Goal: Task Accomplishment & Management: Use online tool/utility

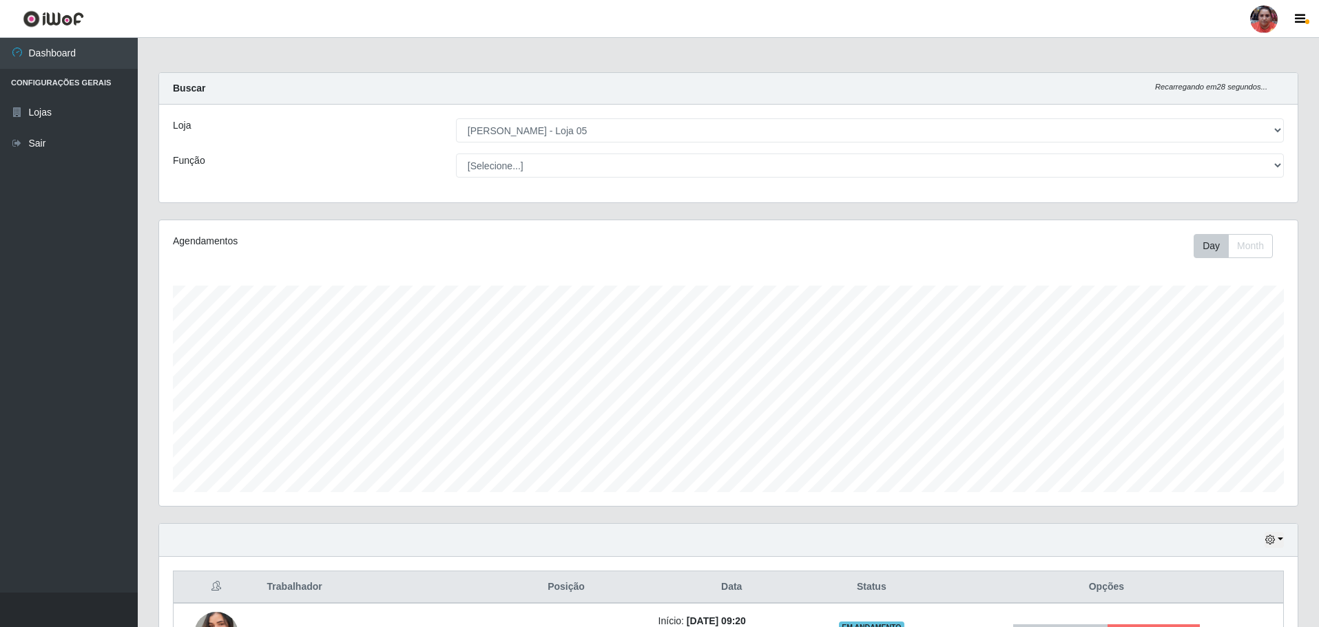
select select "252"
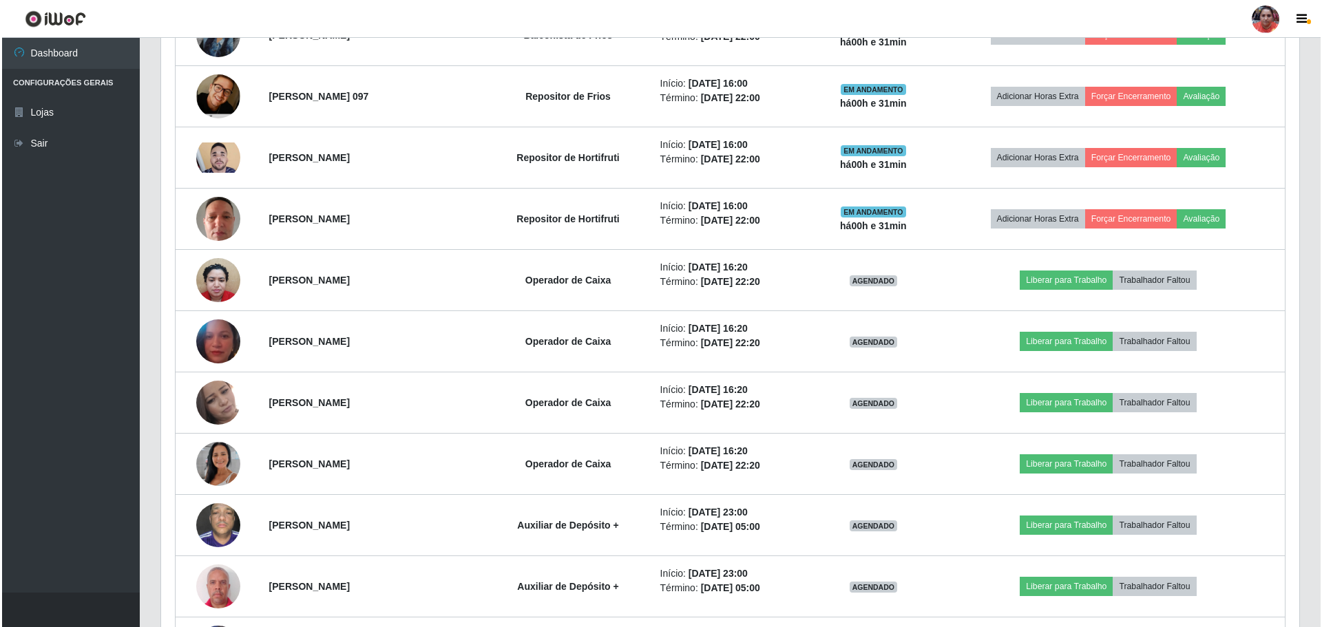
scroll to position [1213, 0]
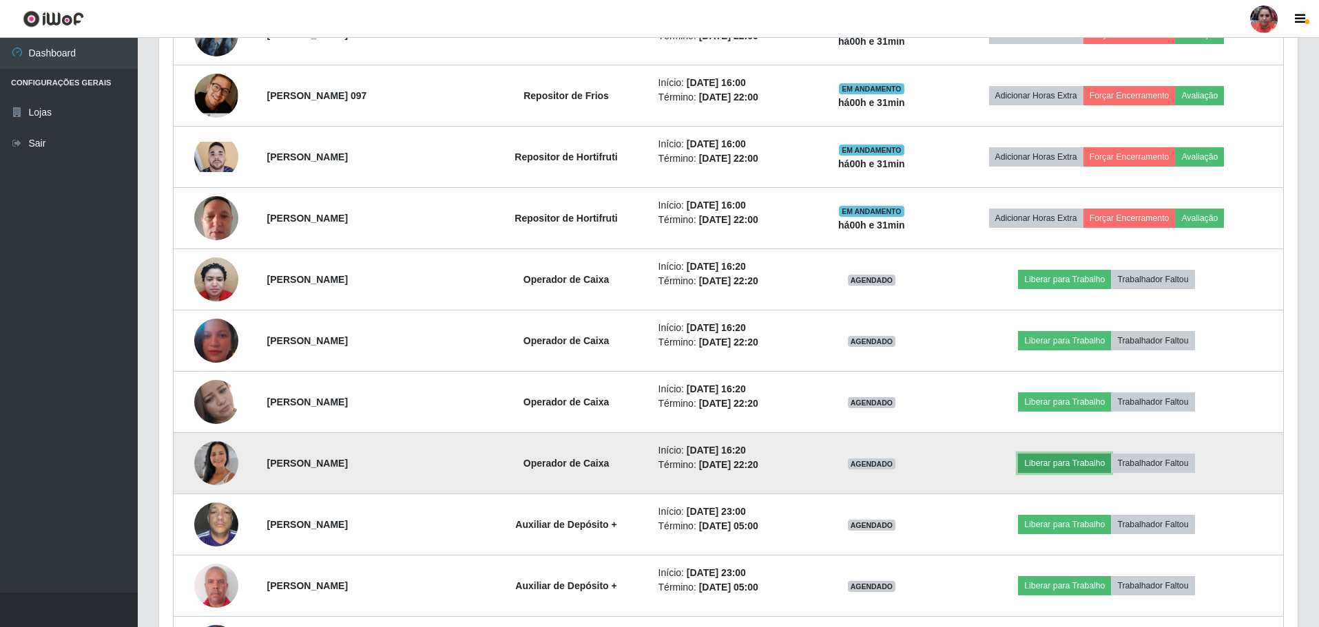
click at [1071, 463] on button "Liberar para Trabalho" at bounding box center [1064, 463] width 93 height 19
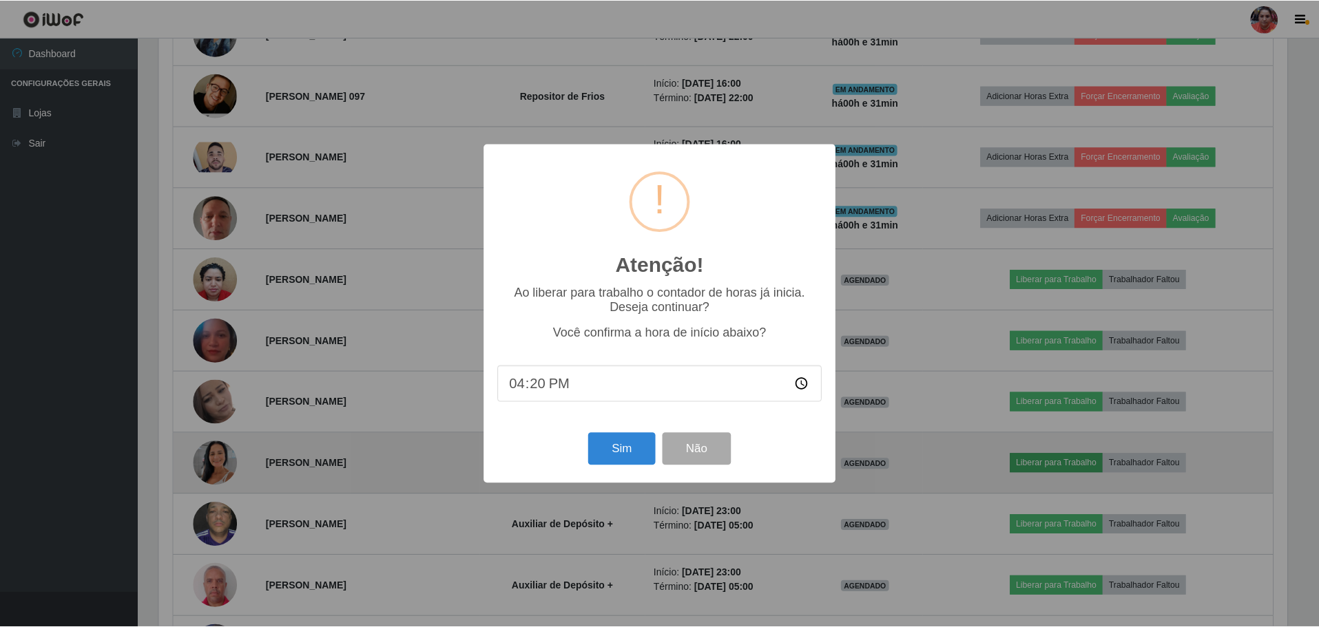
scroll to position [286, 1131]
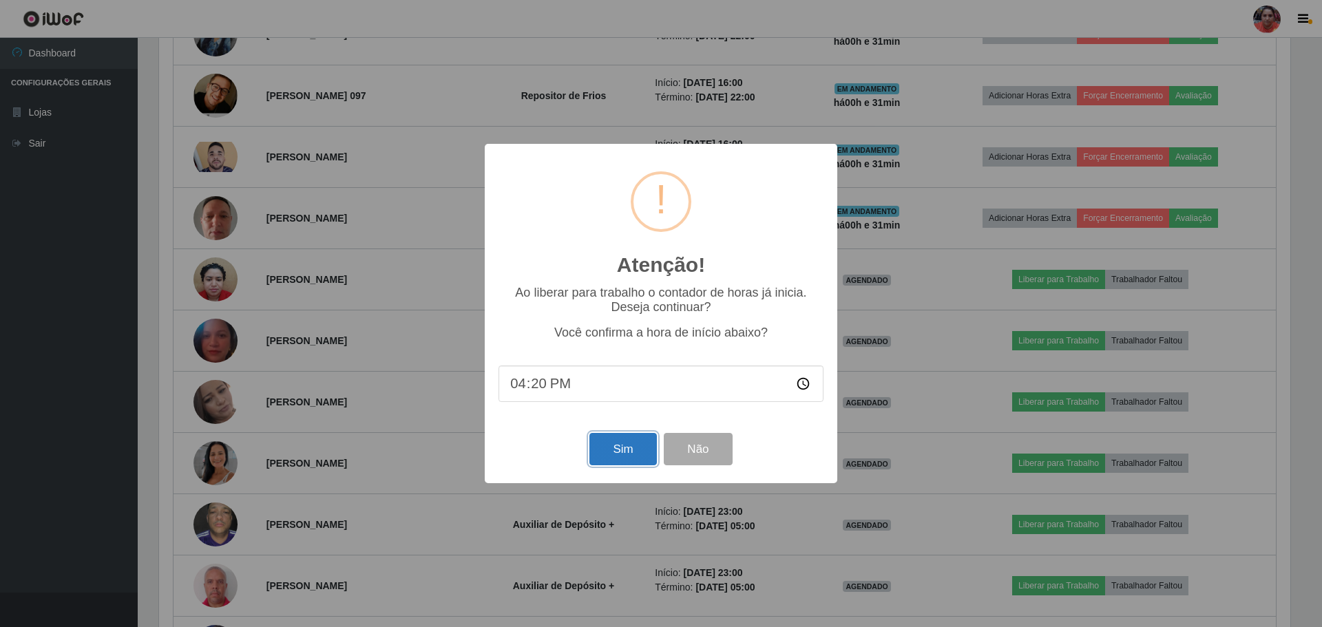
click at [632, 454] on button "Sim" at bounding box center [622, 449] width 67 height 32
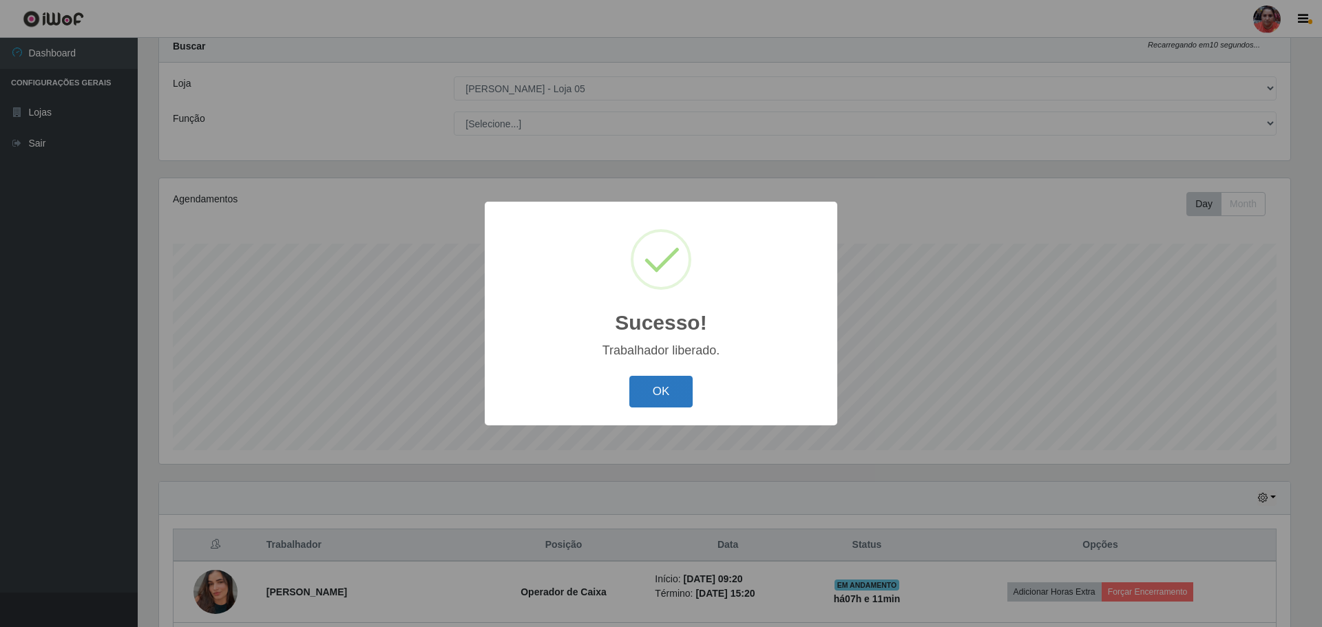
click at [654, 392] on button "OK" at bounding box center [661, 392] width 64 height 32
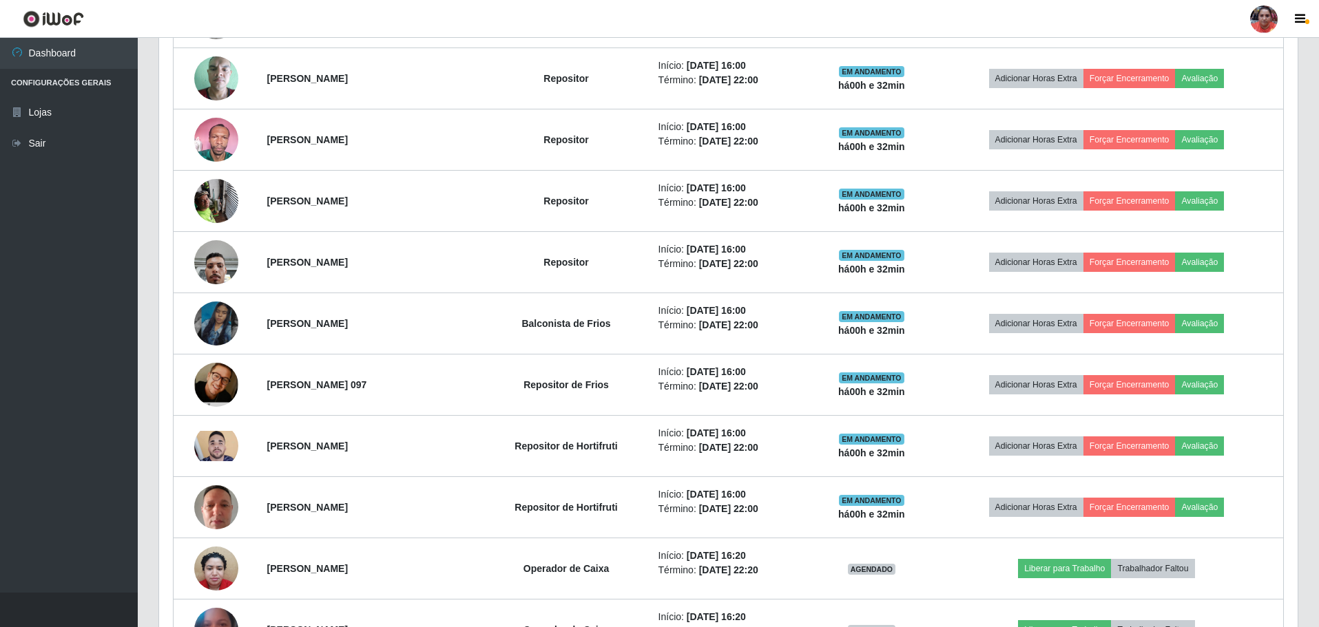
scroll to position [1075, 0]
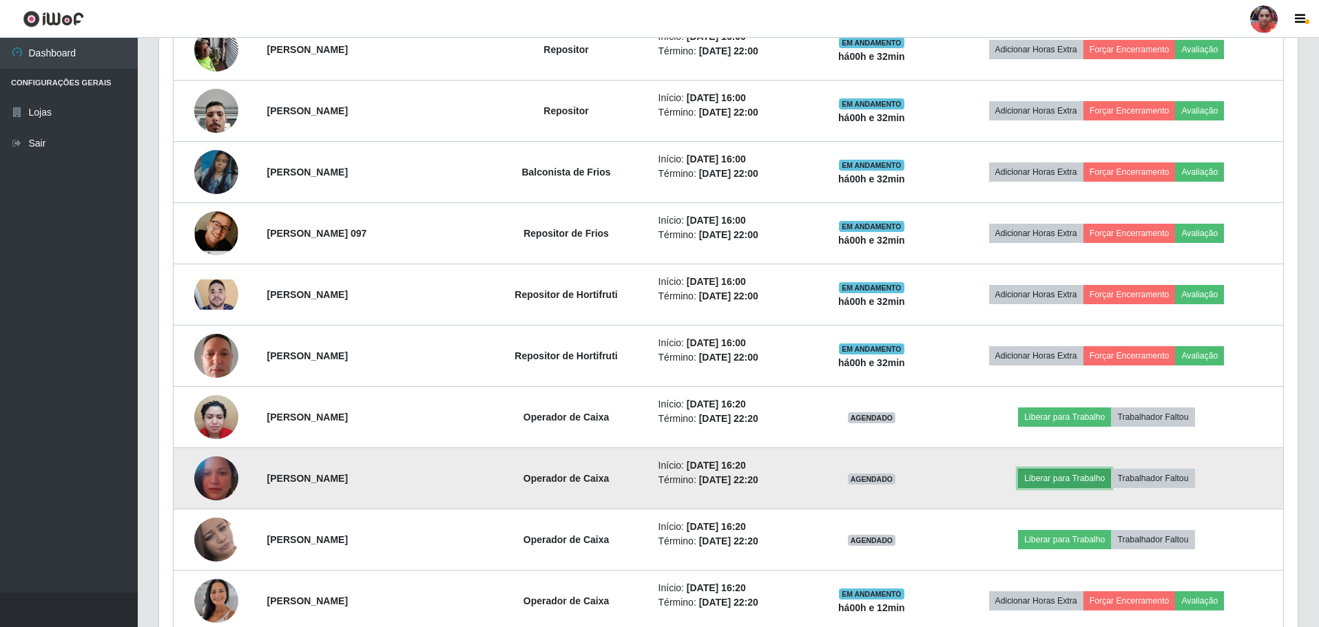
click at [1063, 475] on button "Liberar para Trabalho" at bounding box center [1064, 478] width 93 height 19
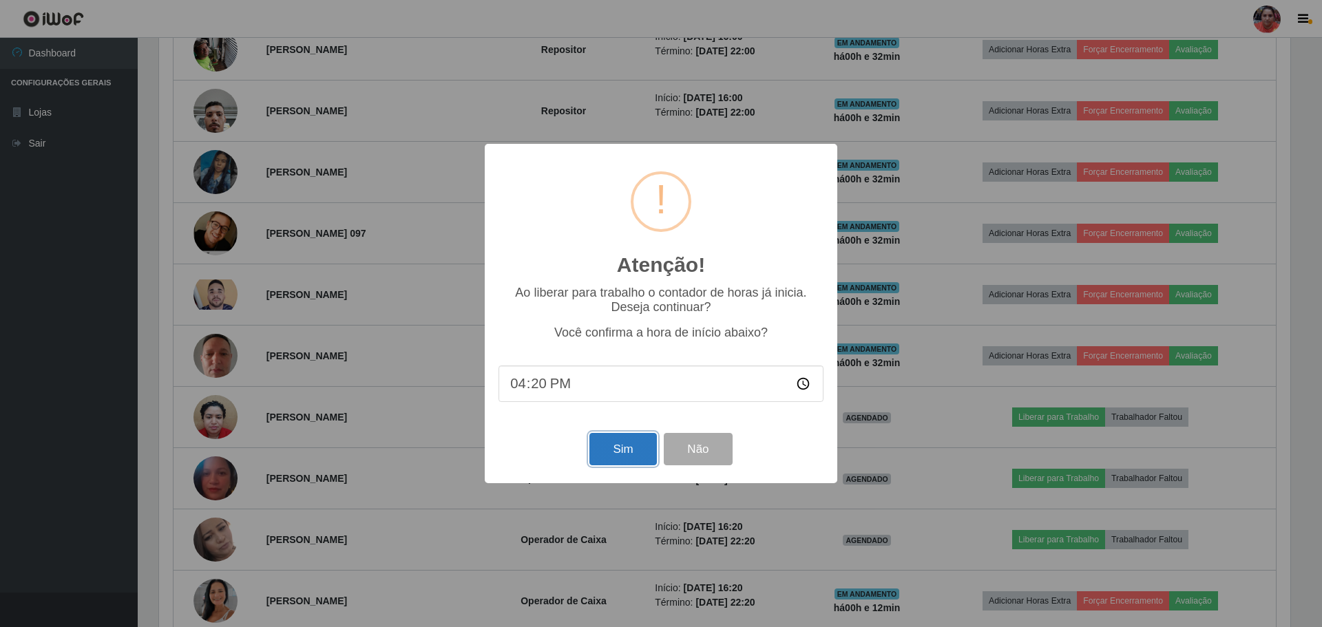
click at [609, 450] on button "Sim" at bounding box center [622, 449] width 67 height 32
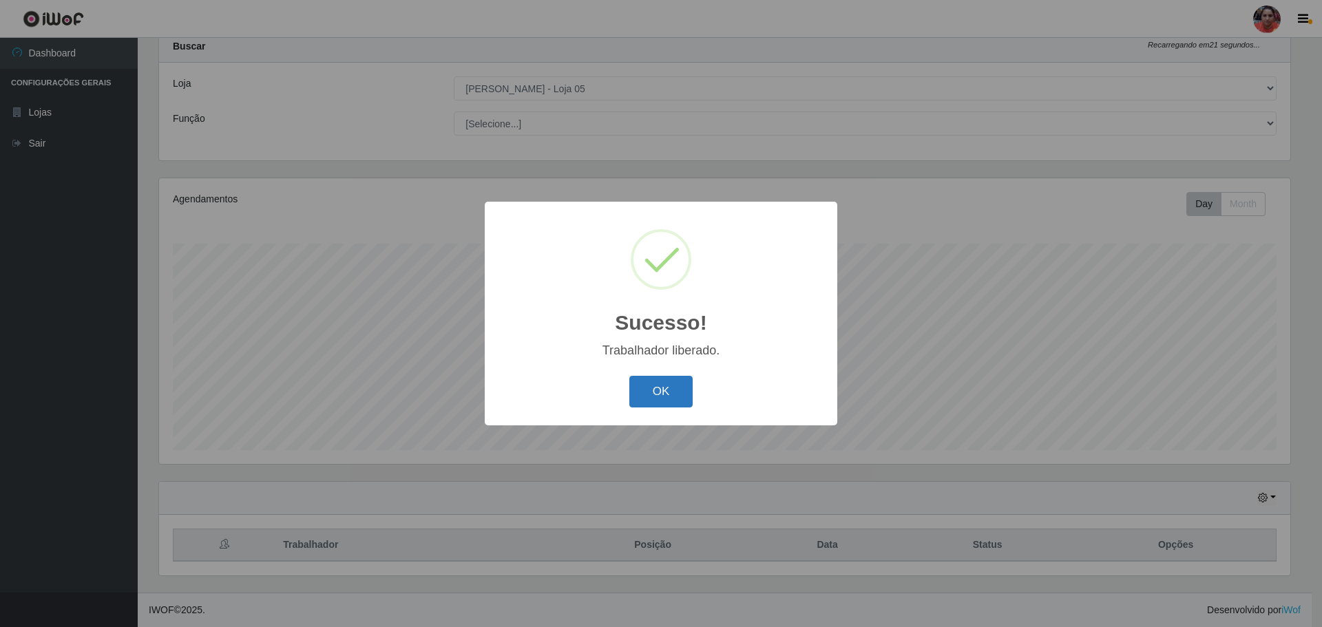
click at [678, 396] on button "OK" at bounding box center [661, 392] width 64 height 32
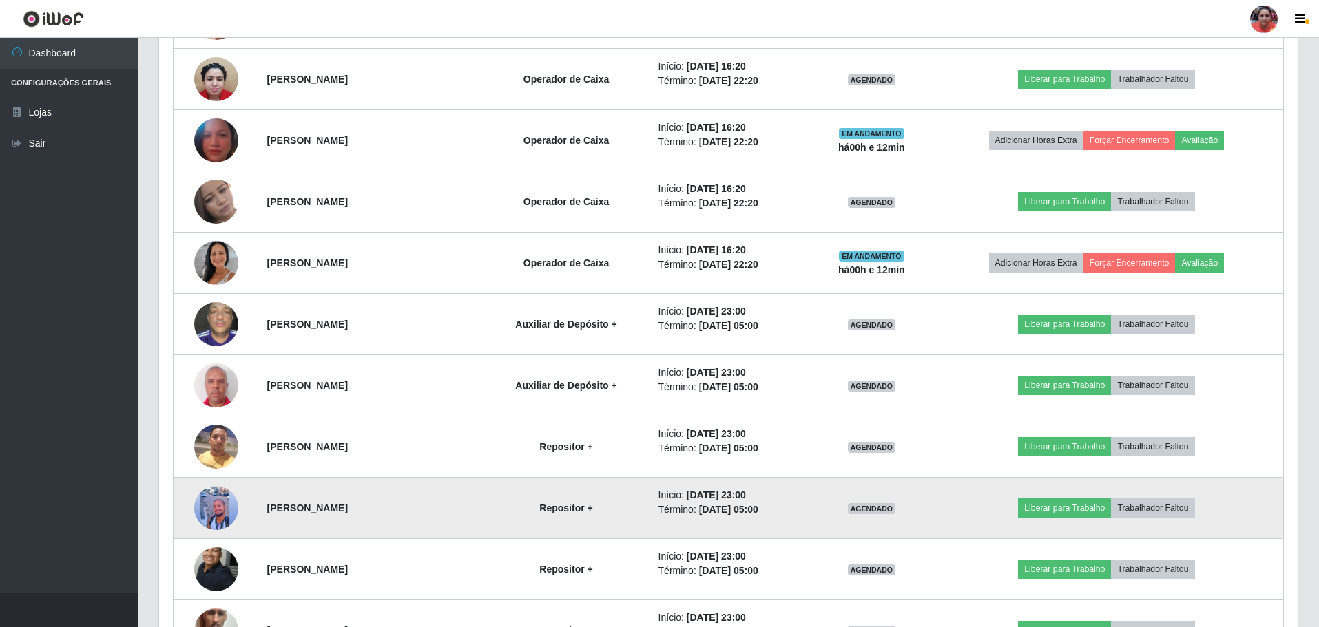
scroll to position [1367, 0]
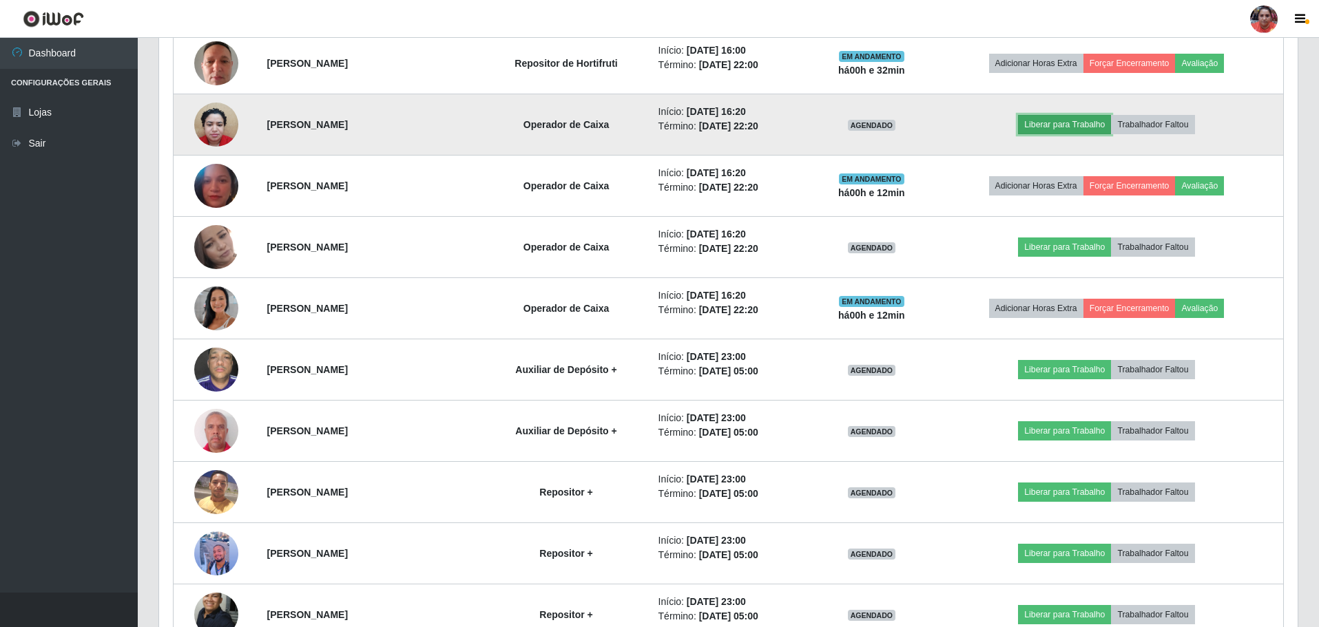
click at [1049, 119] on button "Liberar para Trabalho" at bounding box center [1064, 124] width 93 height 19
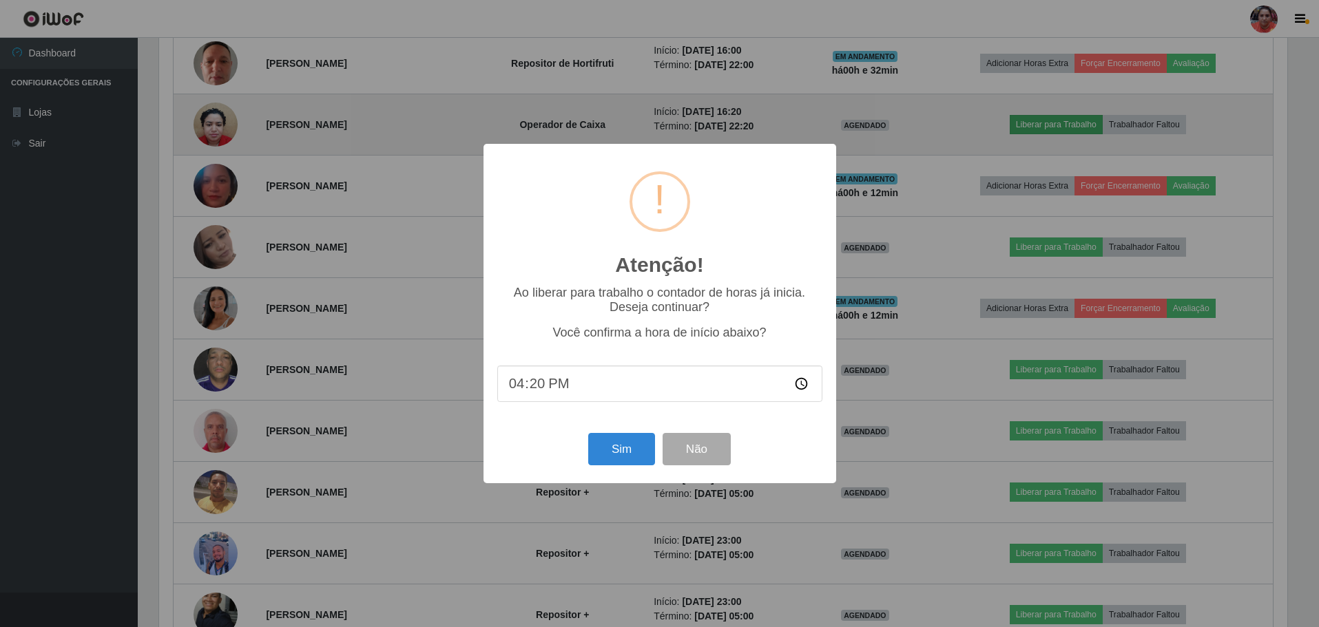
scroll to position [286, 1131]
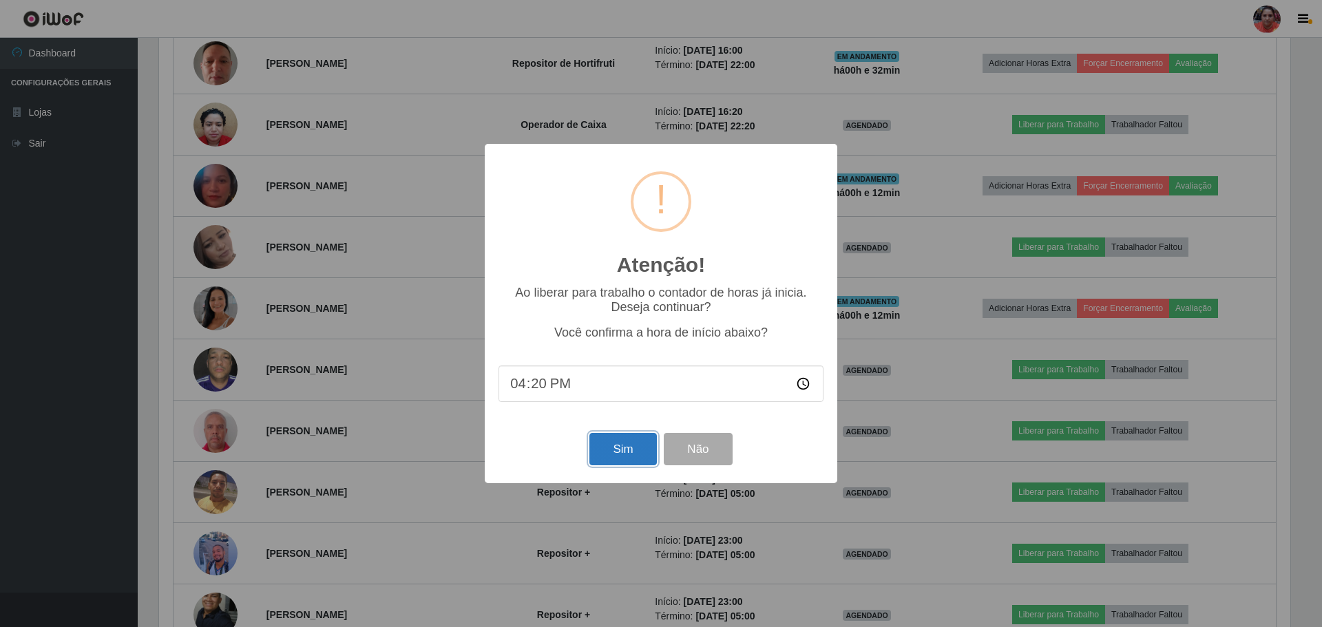
click at [636, 441] on button "Sim" at bounding box center [622, 449] width 67 height 32
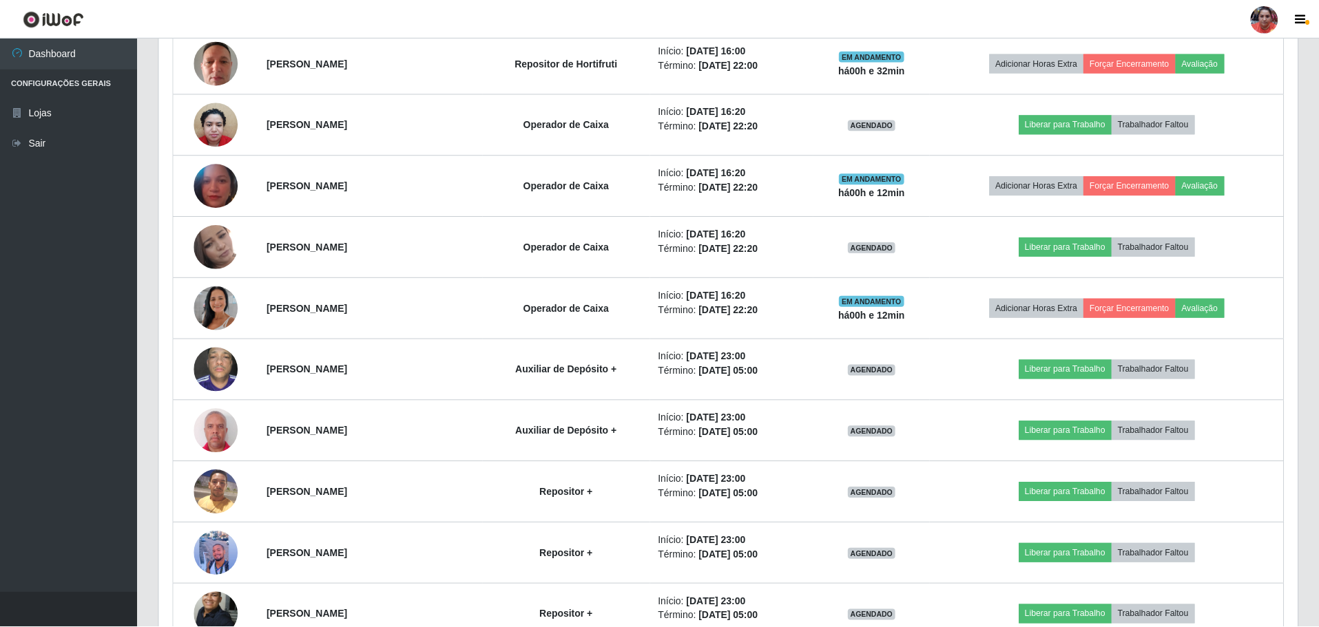
scroll to position [0, 0]
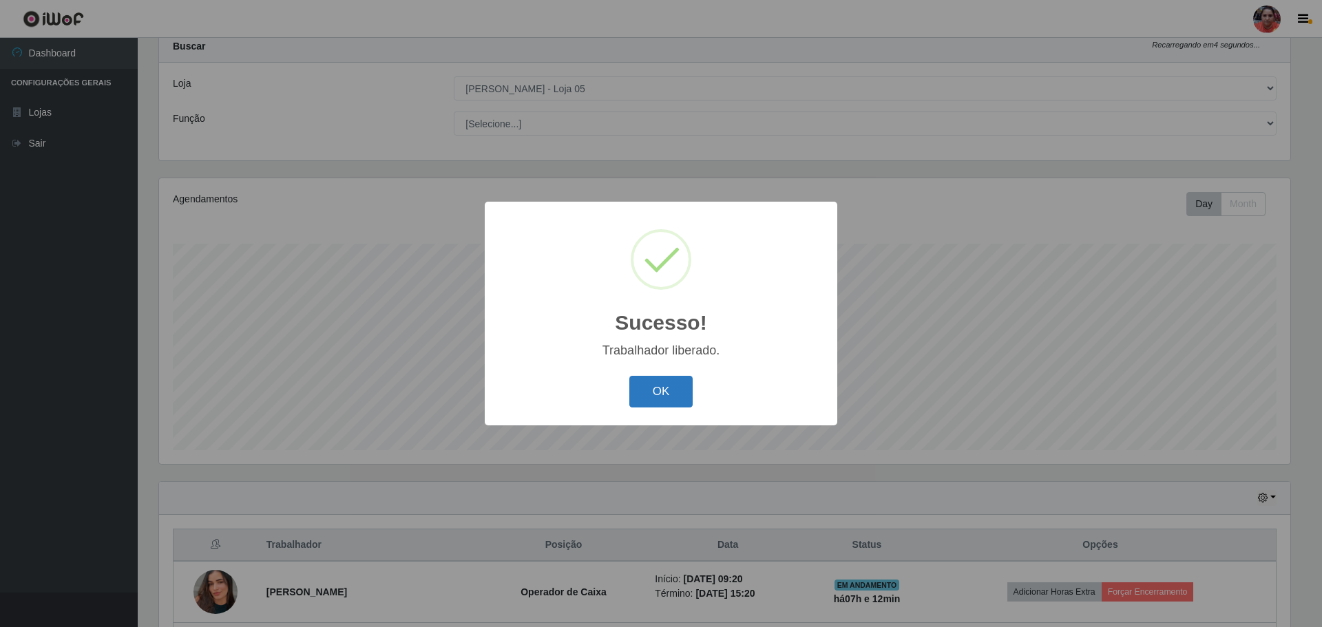
click at [678, 391] on button "OK" at bounding box center [661, 392] width 64 height 32
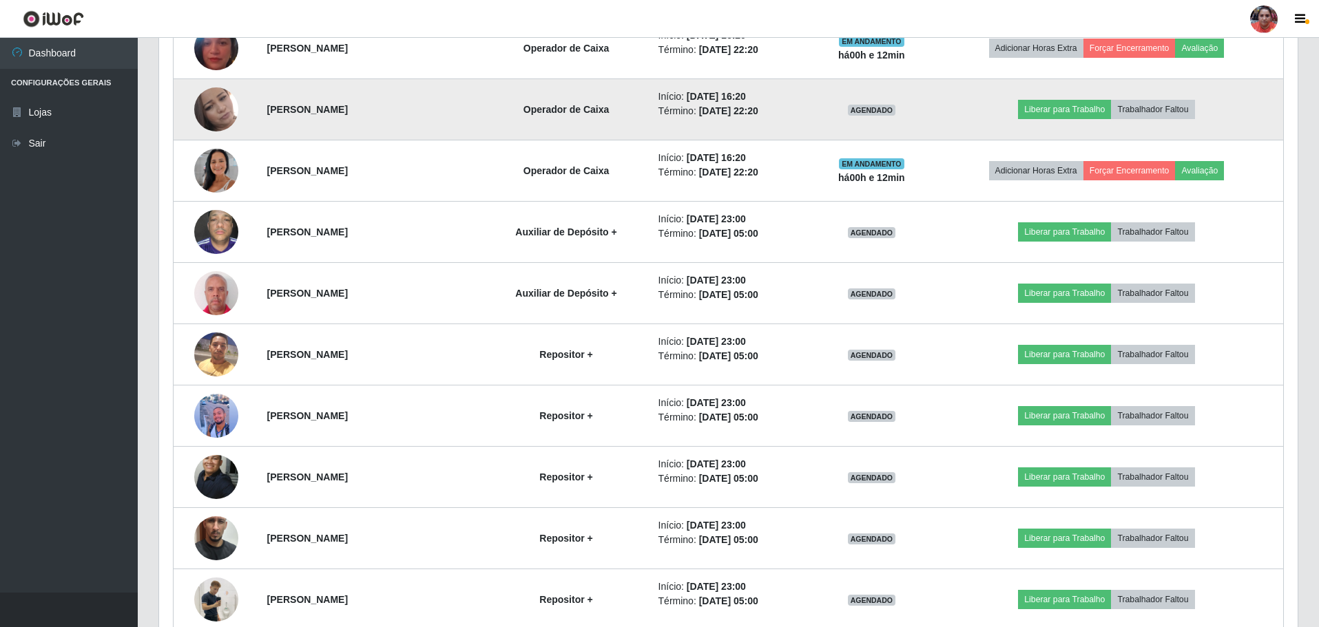
click at [217, 105] on img at bounding box center [216, 109] width 44 height 44
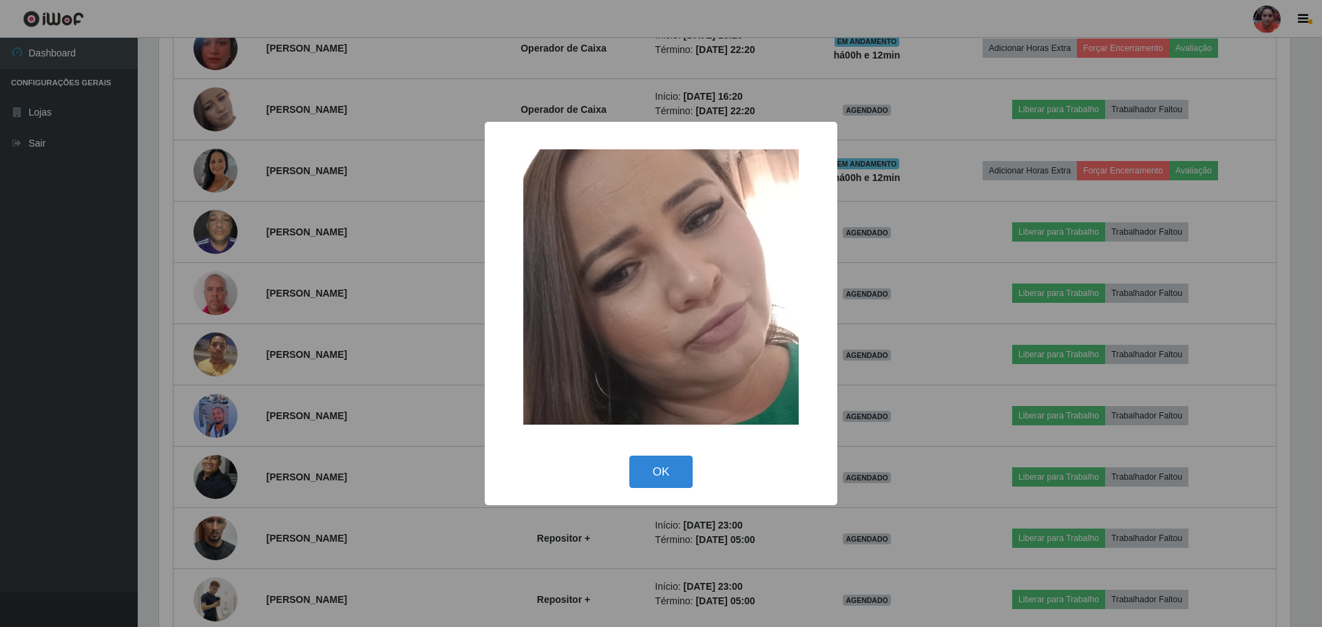
click at [291, 200] on div "× OK Cancel" at bounding box center [661, 313] width 1322 height 627
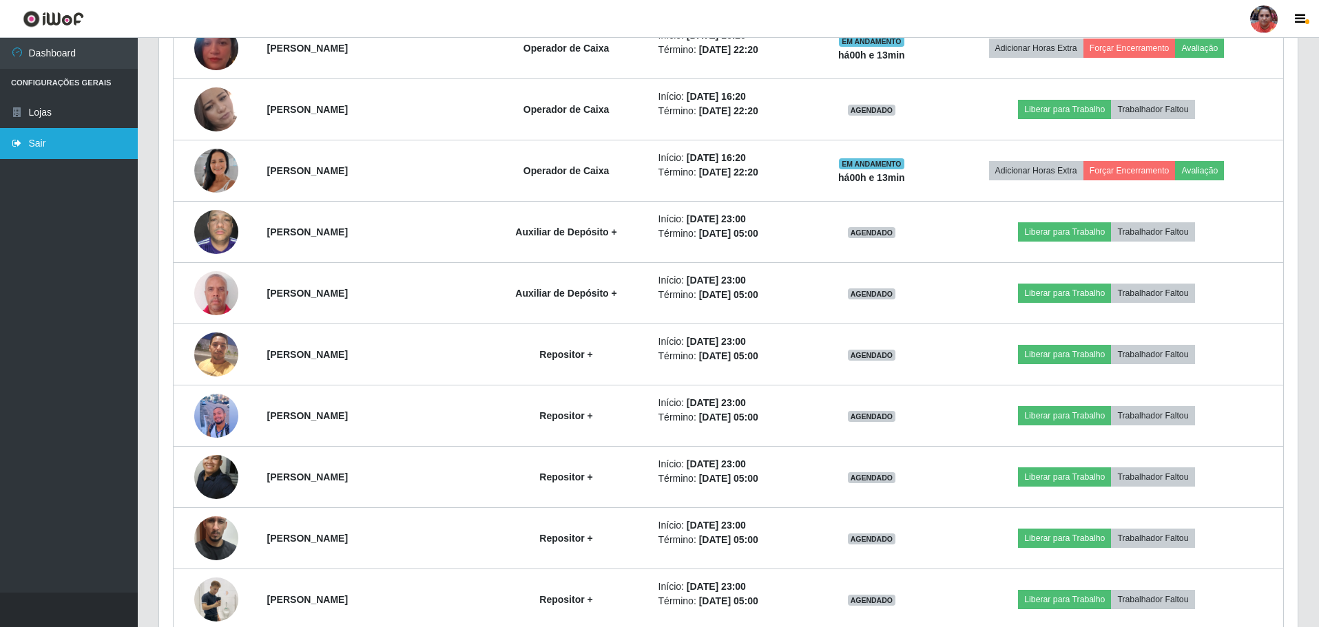
click at [70, 145] on link "Sair" at bounding box center [69, 143] width 138 height 31
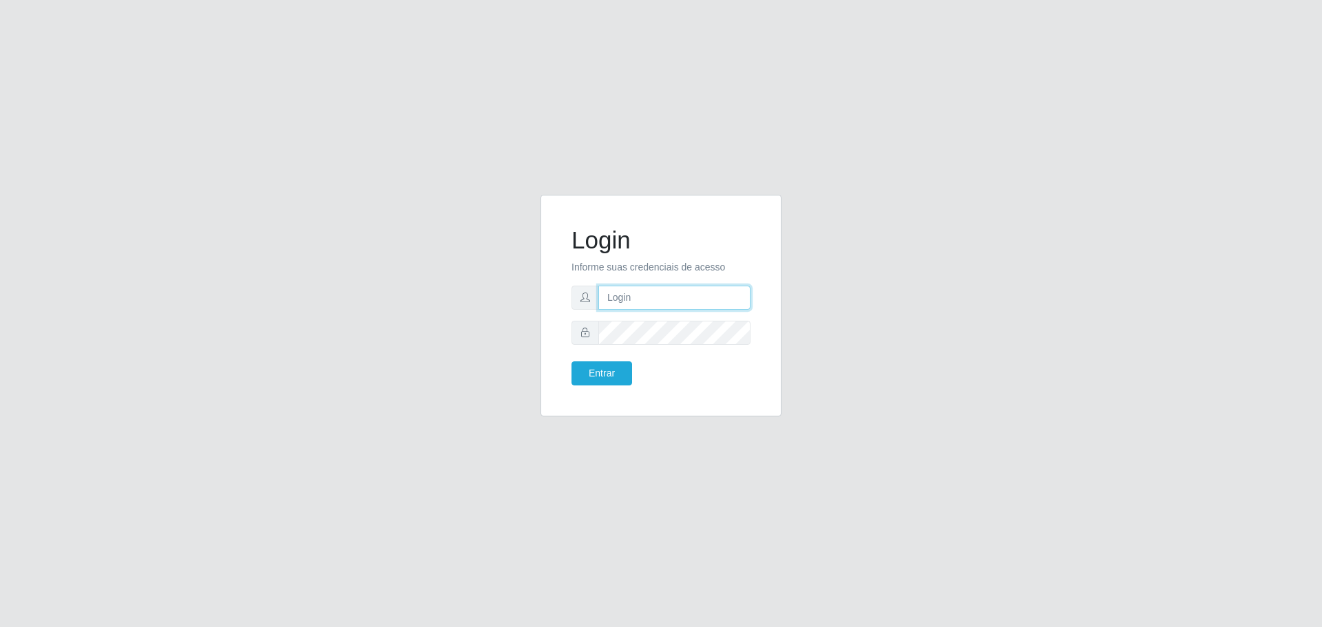
type input "[EMAIL_ADDRESS][DOMAIN_NAME]"
